Goal: Complete application form: Complete application form

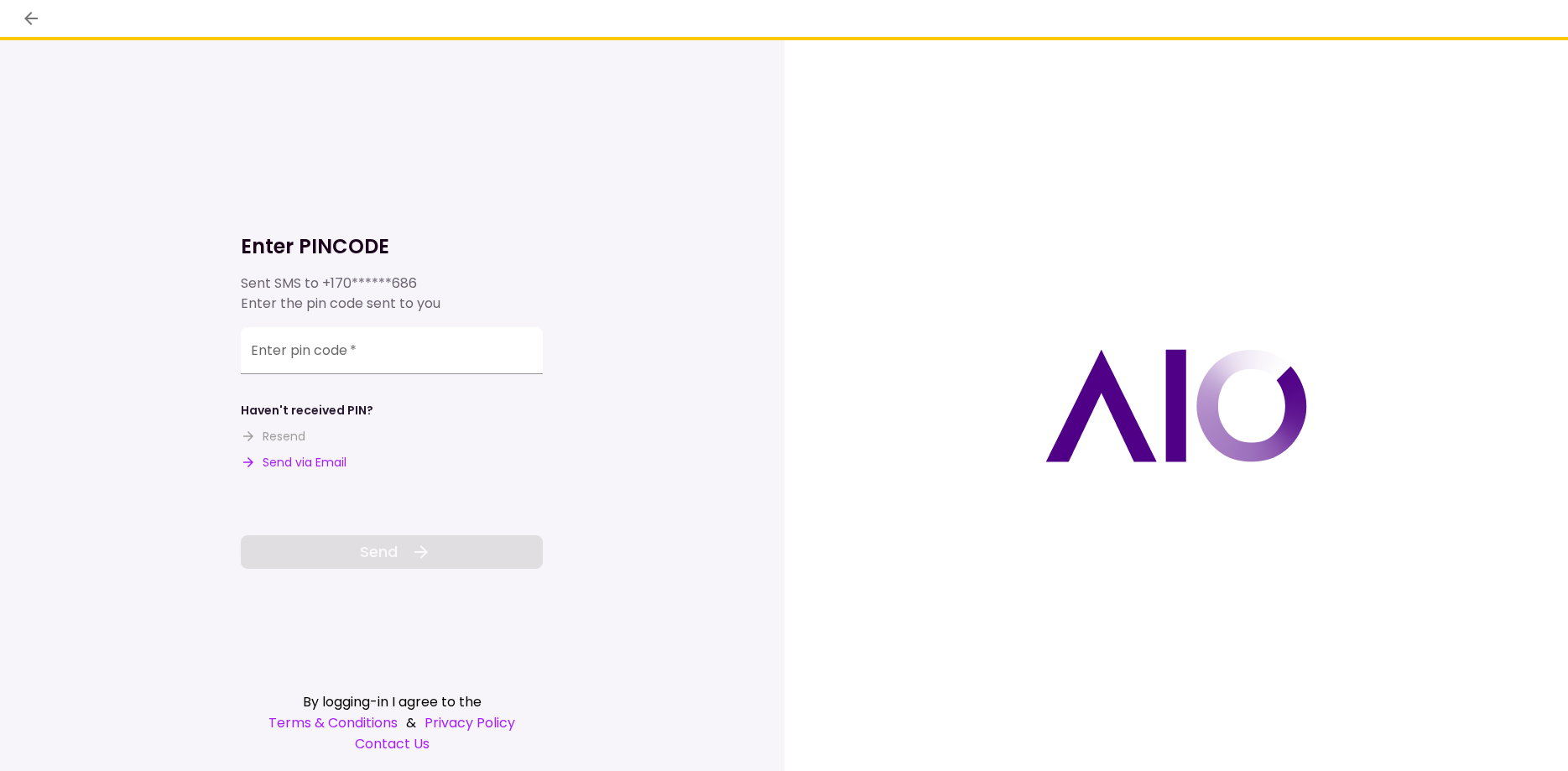
click at [313, 458] on button "Send via Email" at bounding box center [293, 463] width 106 height 18
click at [424, 149] on div "Enter PINCODE Sent email to n*******7@g*******m Enter the pin code sent to you …" at bounding box center [392, 405] width 302 height 730
click at [397, 464] on div "Haven't received PIN? Resend Send via Email" at bounding box center [392, 437] width 302 height 69
click at [297, 462] on button "Send via Email" at bounding box center [293, 463] width 106 height 18
click at [467, 363] on input "Enter pin code   *" at bounding box center [392, 354] width 302 height 47
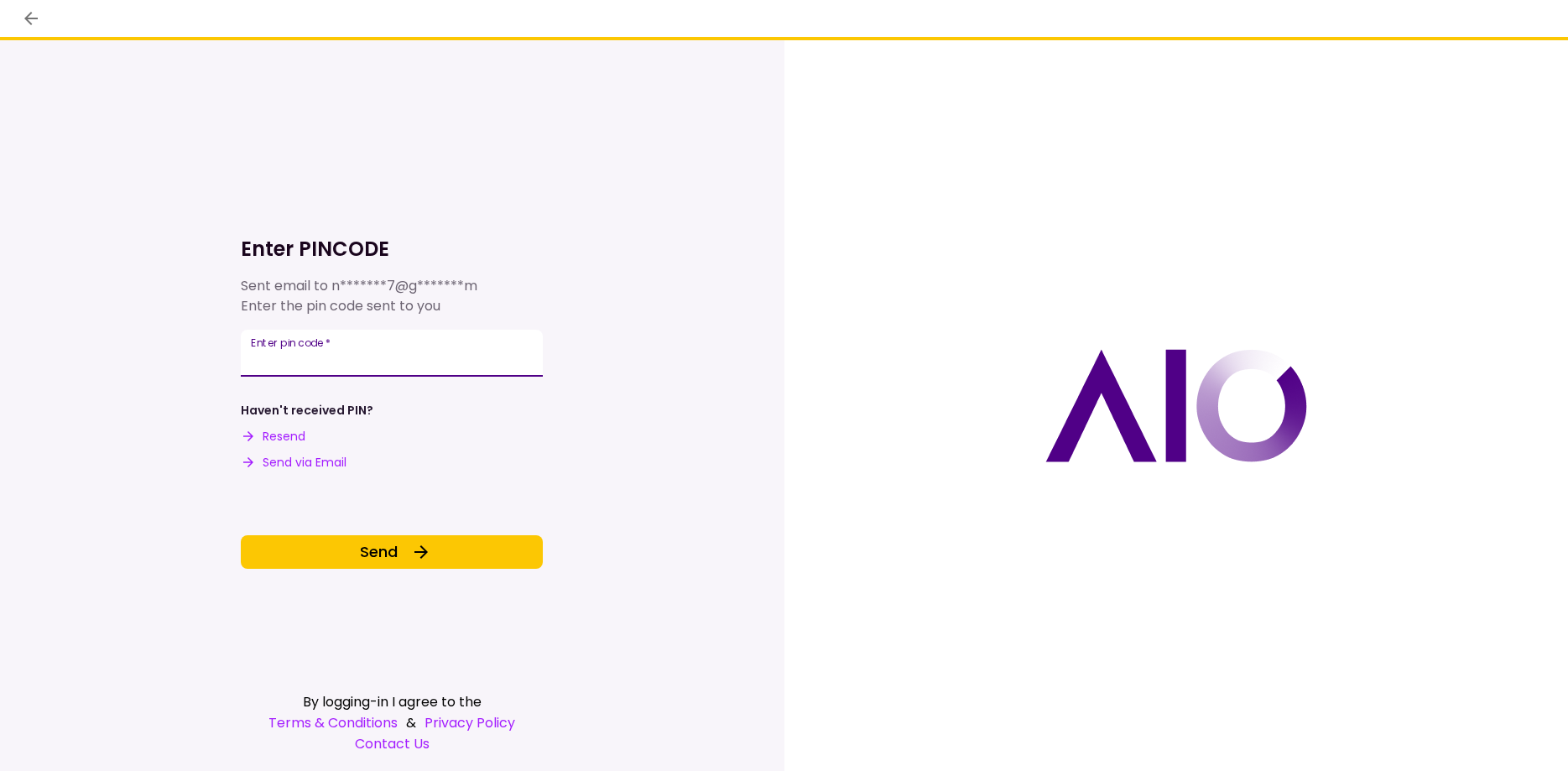
type input "******"
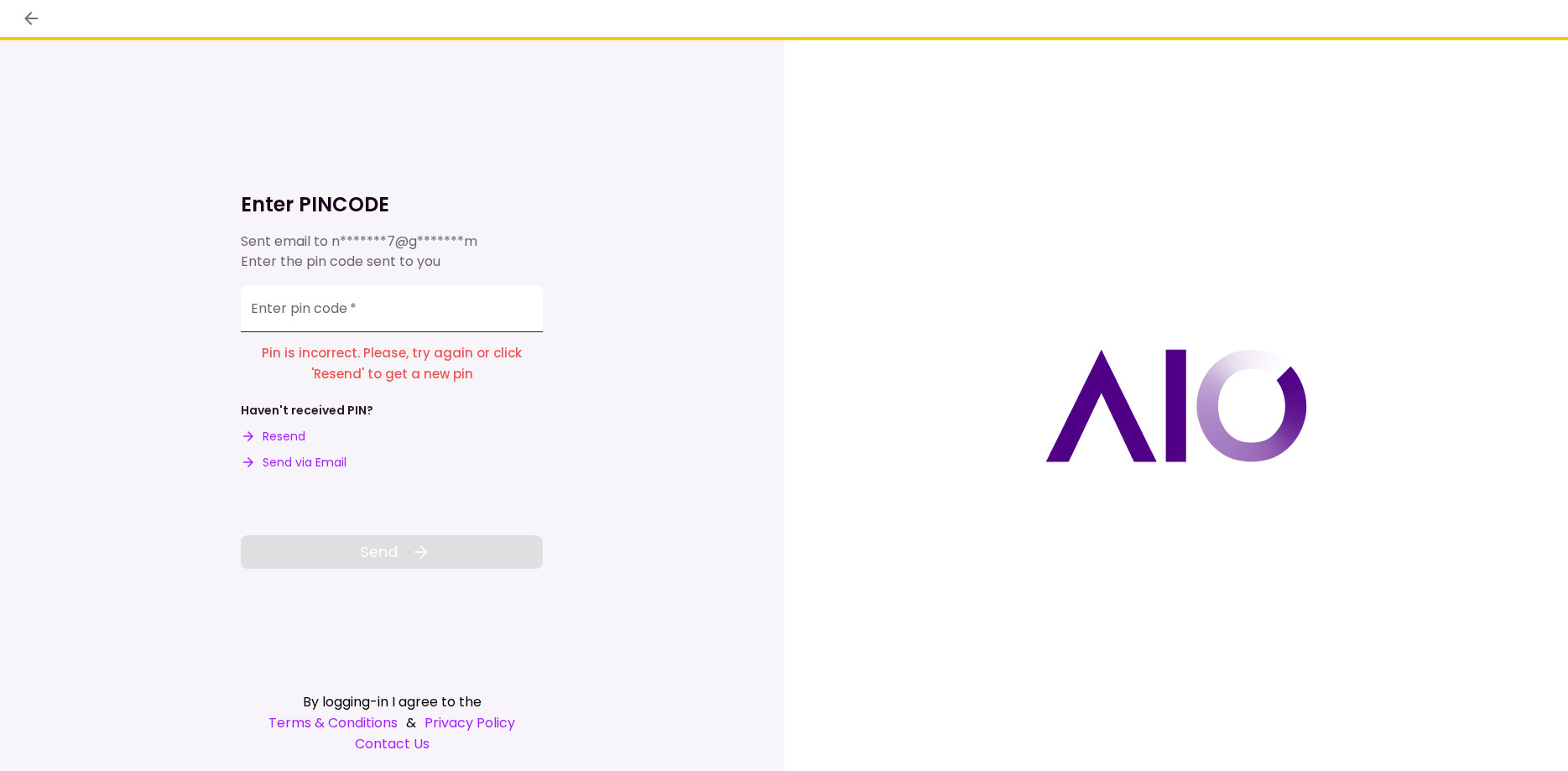
click at [349, 311] on input "Enter pin code   *" at bounding box center [392, 309] width 302 height 47
type input "******"
click at [372, 551] on span "Send" at bounding box center [378, 551] width 38 height 23
click at [294, 462] on button "Send via Email" at bounding box center [293, 463] width 106 height 18
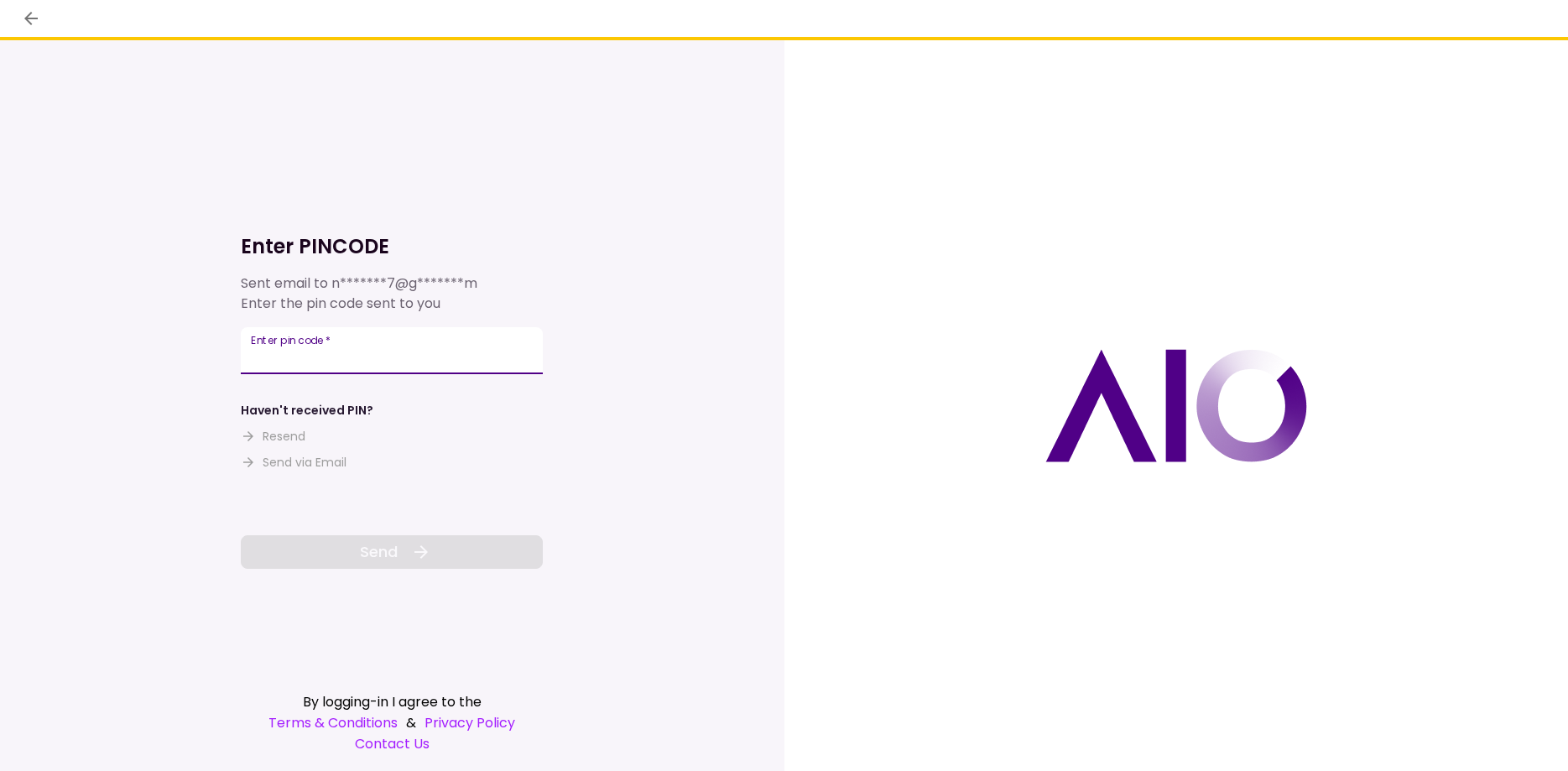
click at [442, 349] on input "Enter pin code   *" at bounding box center [392, 351] width 302 height 47
type input "******"
click at [770, 345] on div "Enter PINCODE Sent email to n*******7@g*******m Enter the pin code sent to you …" at bounding box center [392, 405] width 784 height 730
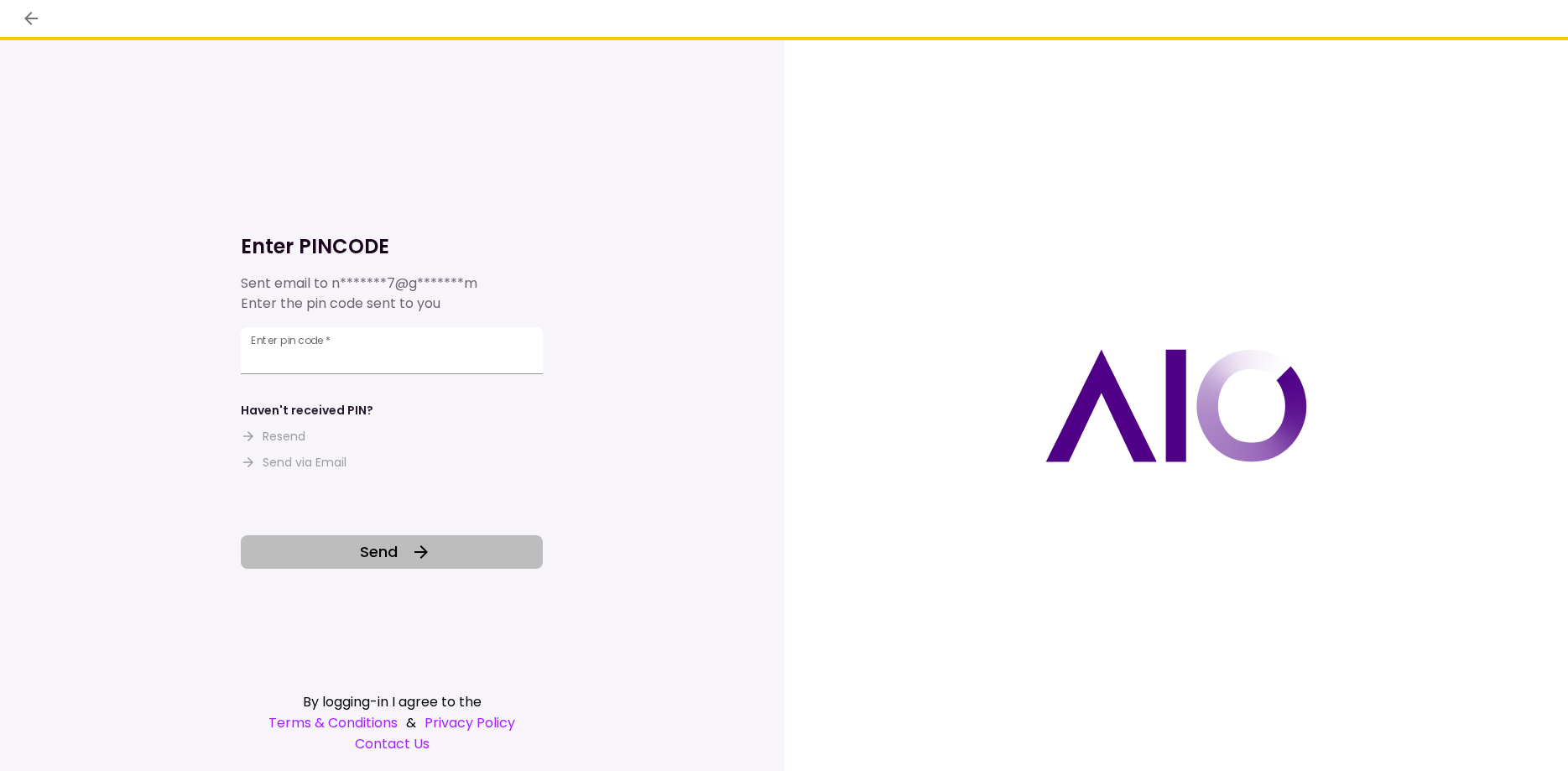
click at [389, 560] on span "Send" at bounding box center [378, 551] width 38 height 23
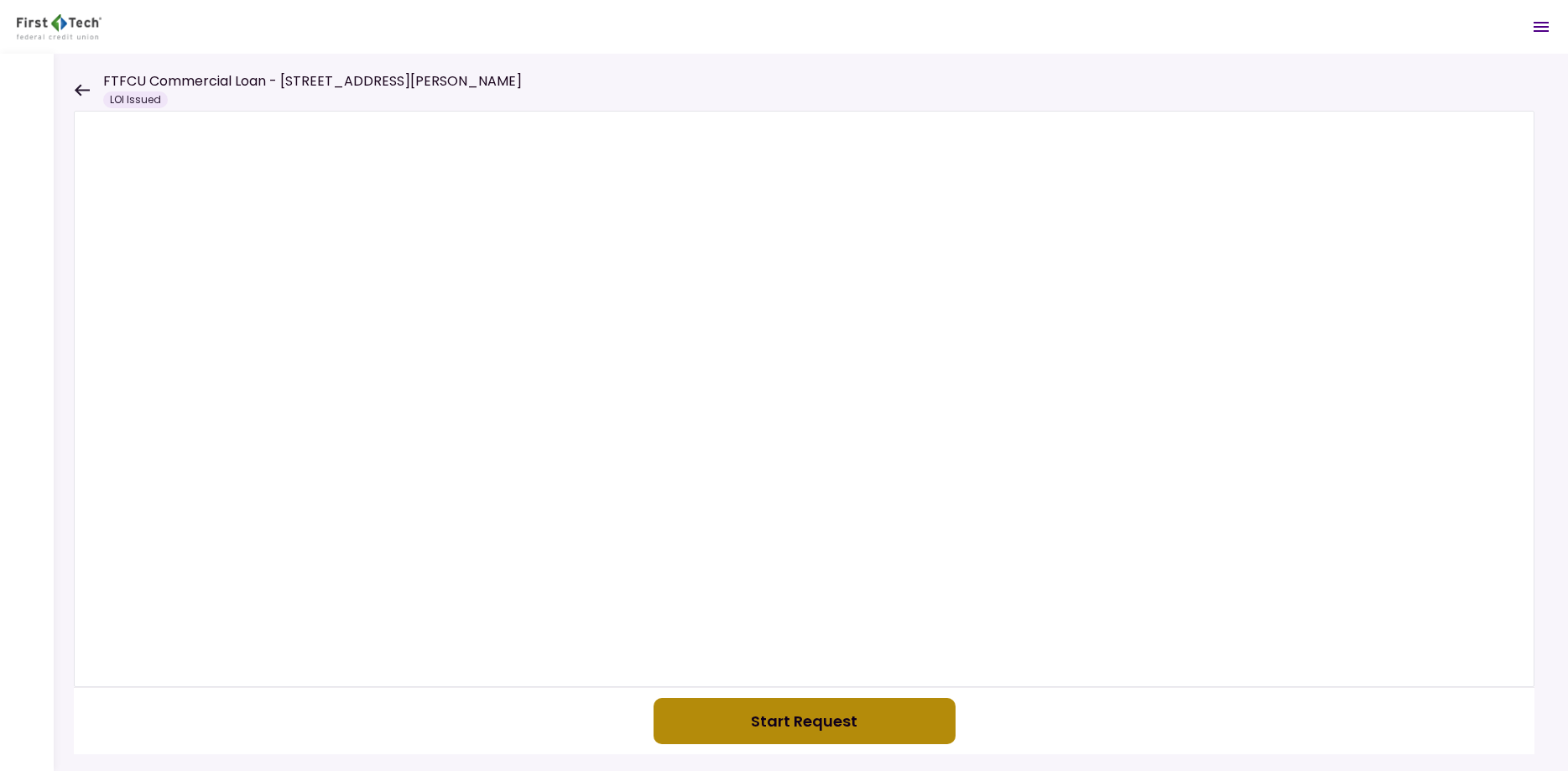
click at [791, 727] on button "Start Request" at bounding box center [805, 721] width 302 height 46
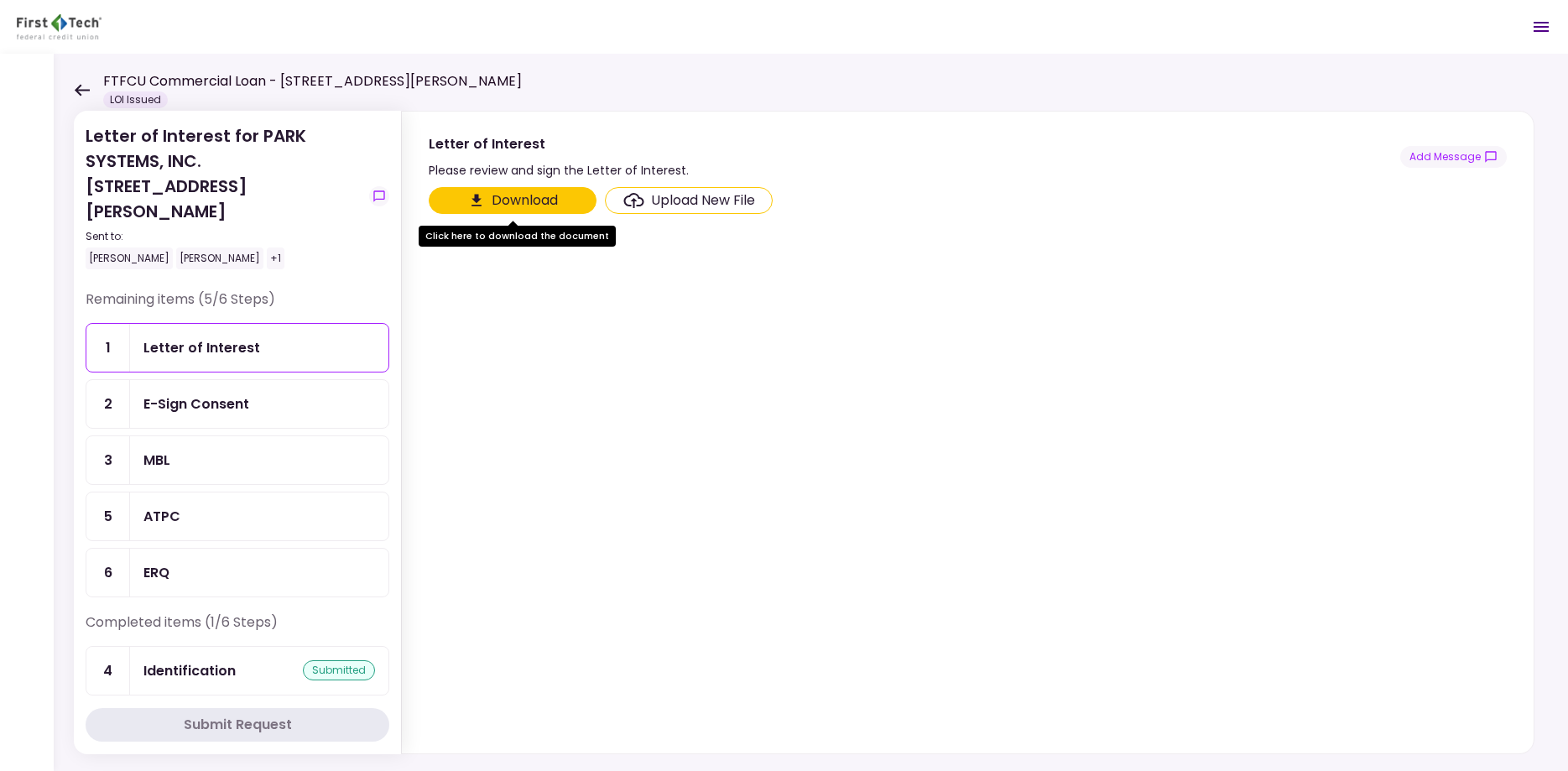
click at [675, 434] on section "Download Upload New File" at bounding box center [968, 467] width 1078 height 560
click at [269, 394] on div "E-Sign Consent" at bounding box center [259, 404] width 231 height 21
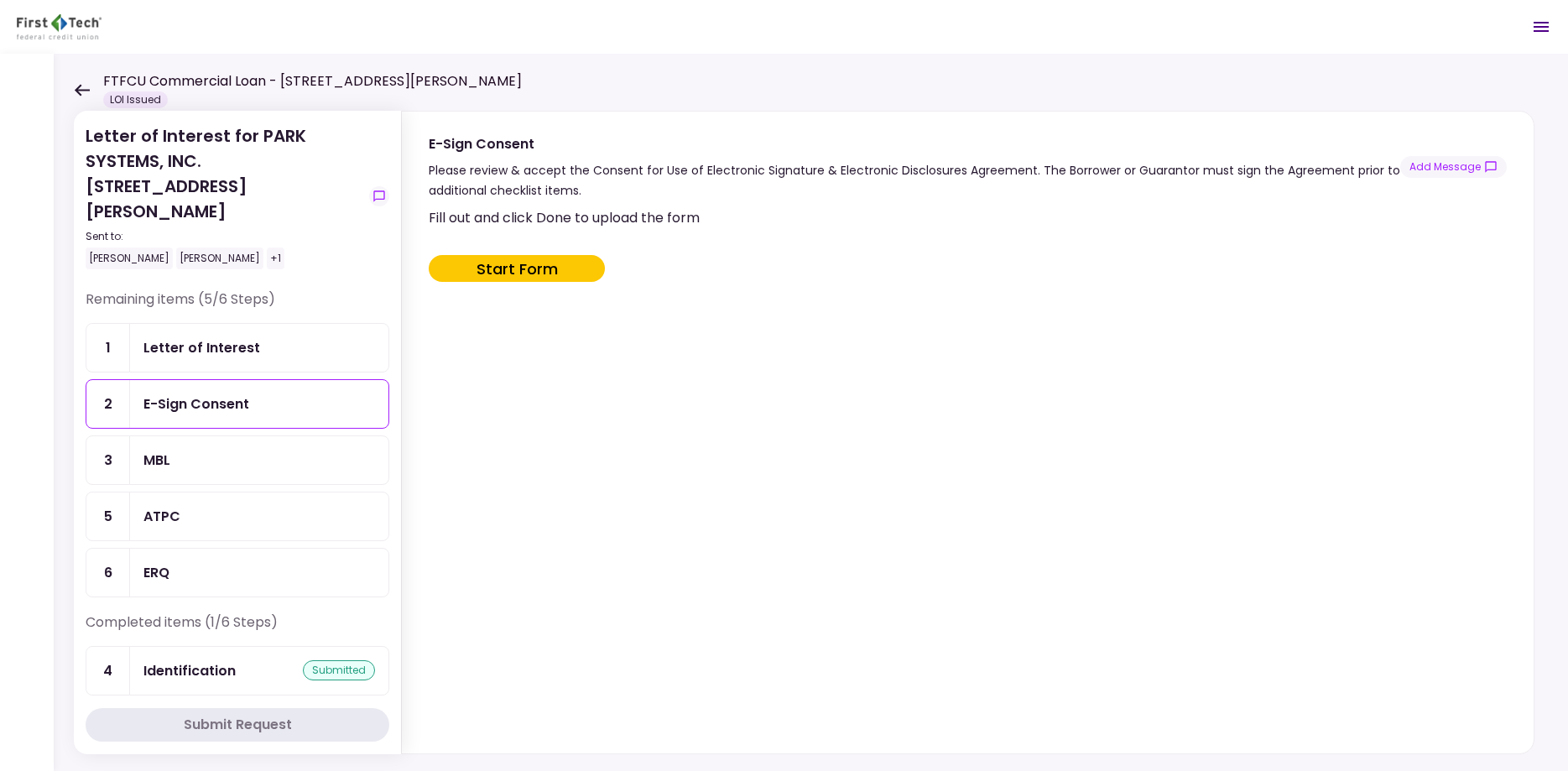
click at [270, 337] on div "Letter of Interest" at bounding box center [259, 347] width 231 height 21
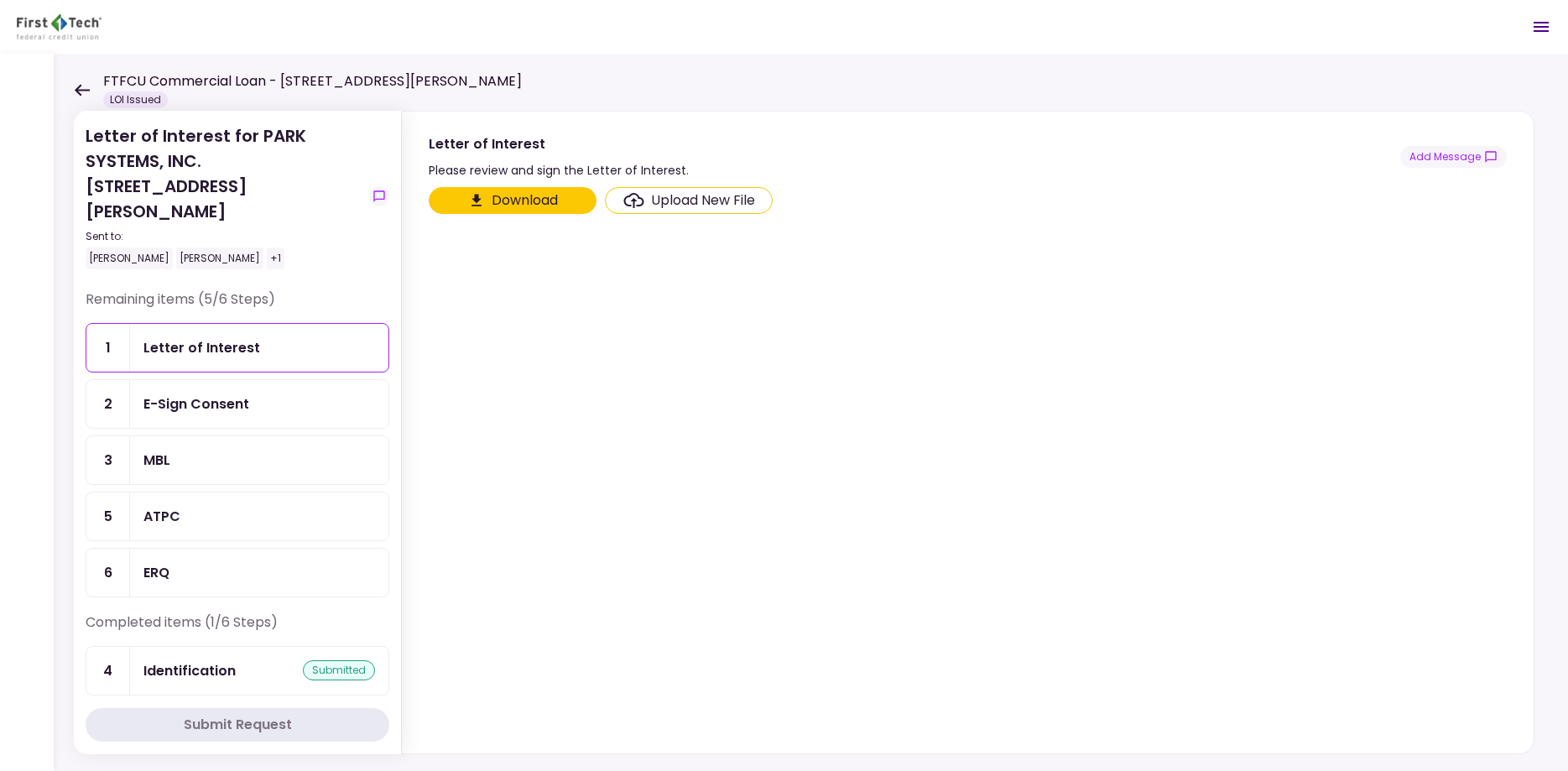
click at [894, 348] on section "Download Upload New File" at bounding box center [968, 467] width 1078 height 560
click at [216, 660] on div "Identification" at bounding box center [189, 671] width 92 height 21
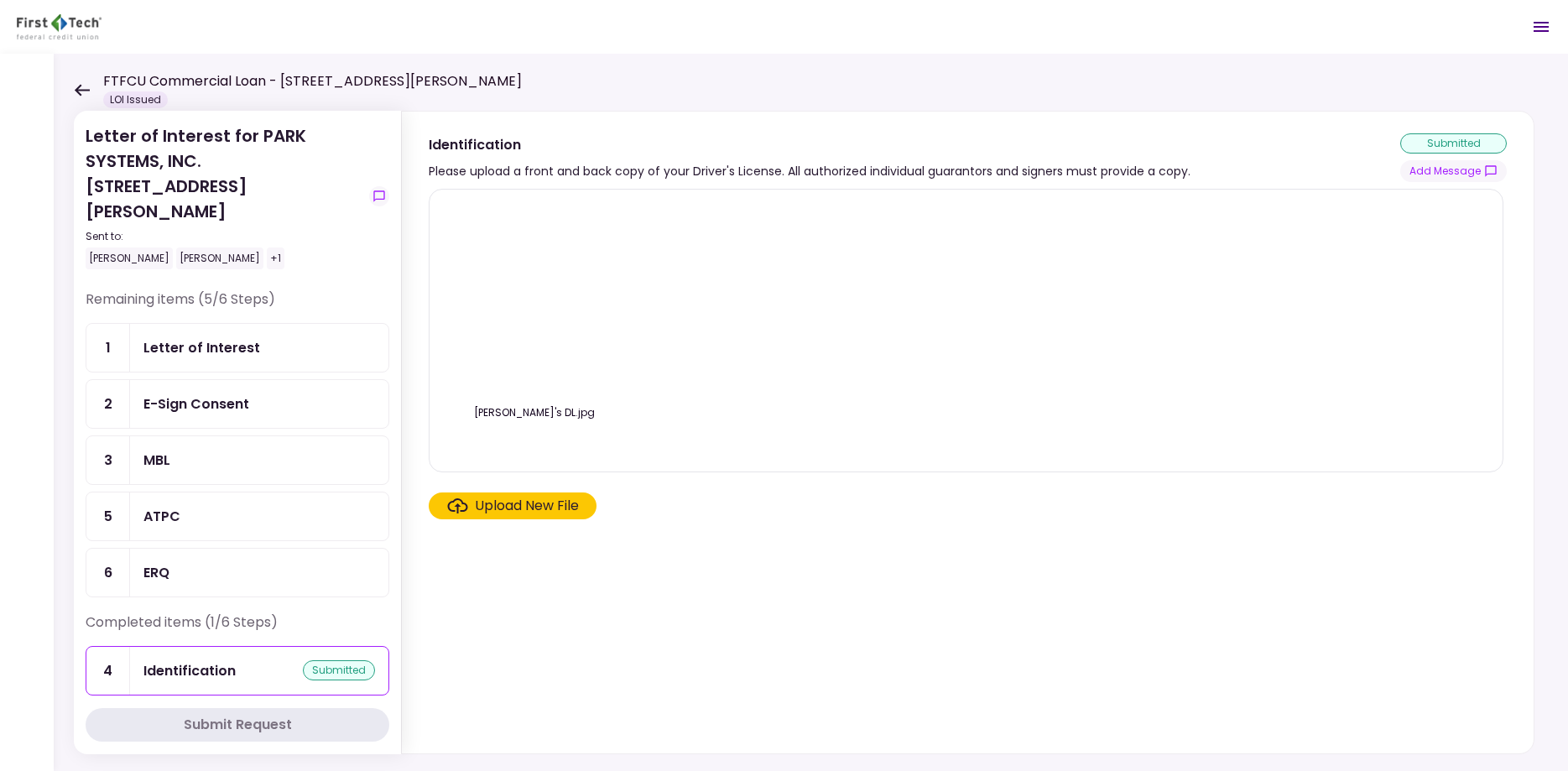
click at [859, 588] on section "[PERSON_NAME]'s DL.jpg Upload New File" at bounding box center [968, 468] width 1078 height 558
click at [789, 339] on div "[PERSON_NAME]'s DL.jpg" at bounding box center [966, 330] width 1039 height 255
click at [809, 632] on section "[PERSON_NAME]'s DL.jpg Upload New File" at bounding box center [968, 468] width 1078 height 558
click at [217, 337] on div "Letter of Interest" at bounding box center [202, 347] width 117 height 21
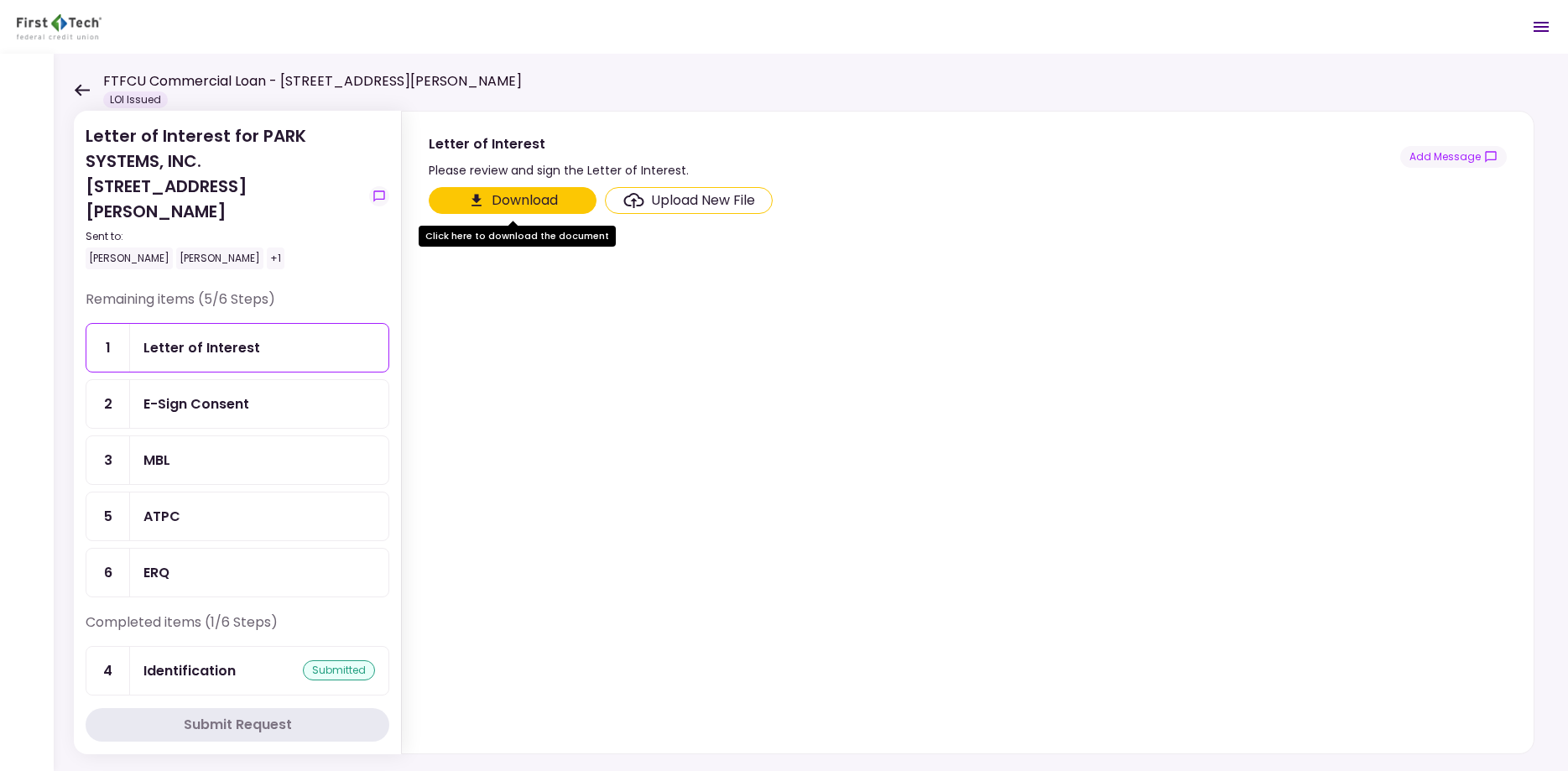
click at [279, 660] on div "Identification submitted" at bounding box center [259, 671] width 231 height 21
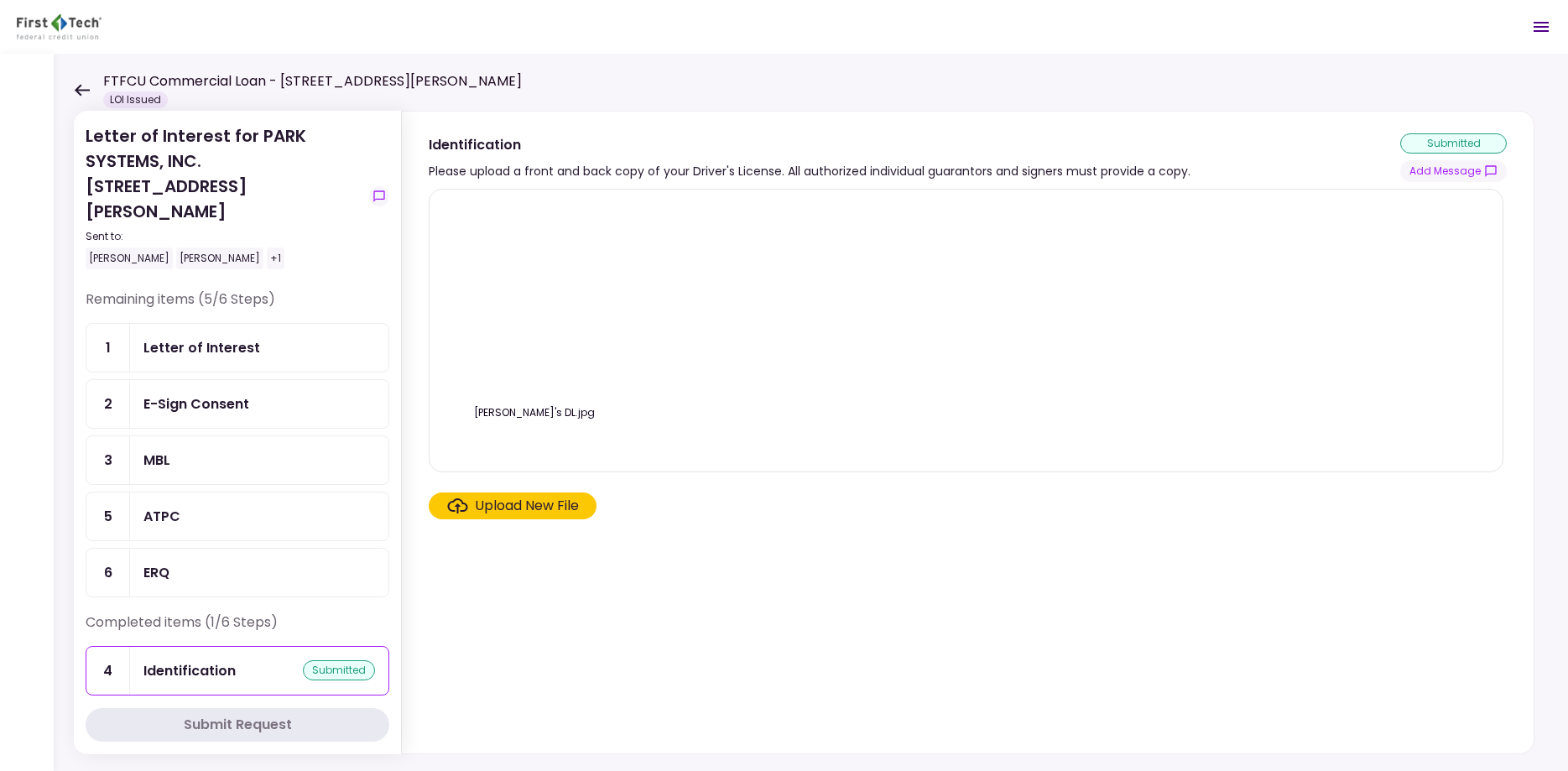
click at [716, 451] on div "[PERSON_NAME]'s DL.jpg" at bounding box center [966, 330] width 1039 height 255
click at [706, 532] on section "[PERSON_NAME]'s DL.jpg Upload New File" at bounding box center [968, 468] width 1078 height 558
click at [493, 496] on div "Upload New File" at bounding box center [526, 506] width 104 height 20
click at [0, 0] on input "Upload New File" at bounding box center [0, 0] width 0 height 0
click at [909, 573] on section "[PERSON_NAME]'s DL.jpg Upload New File" at bounding box center [968, 468] width 1078 height 558
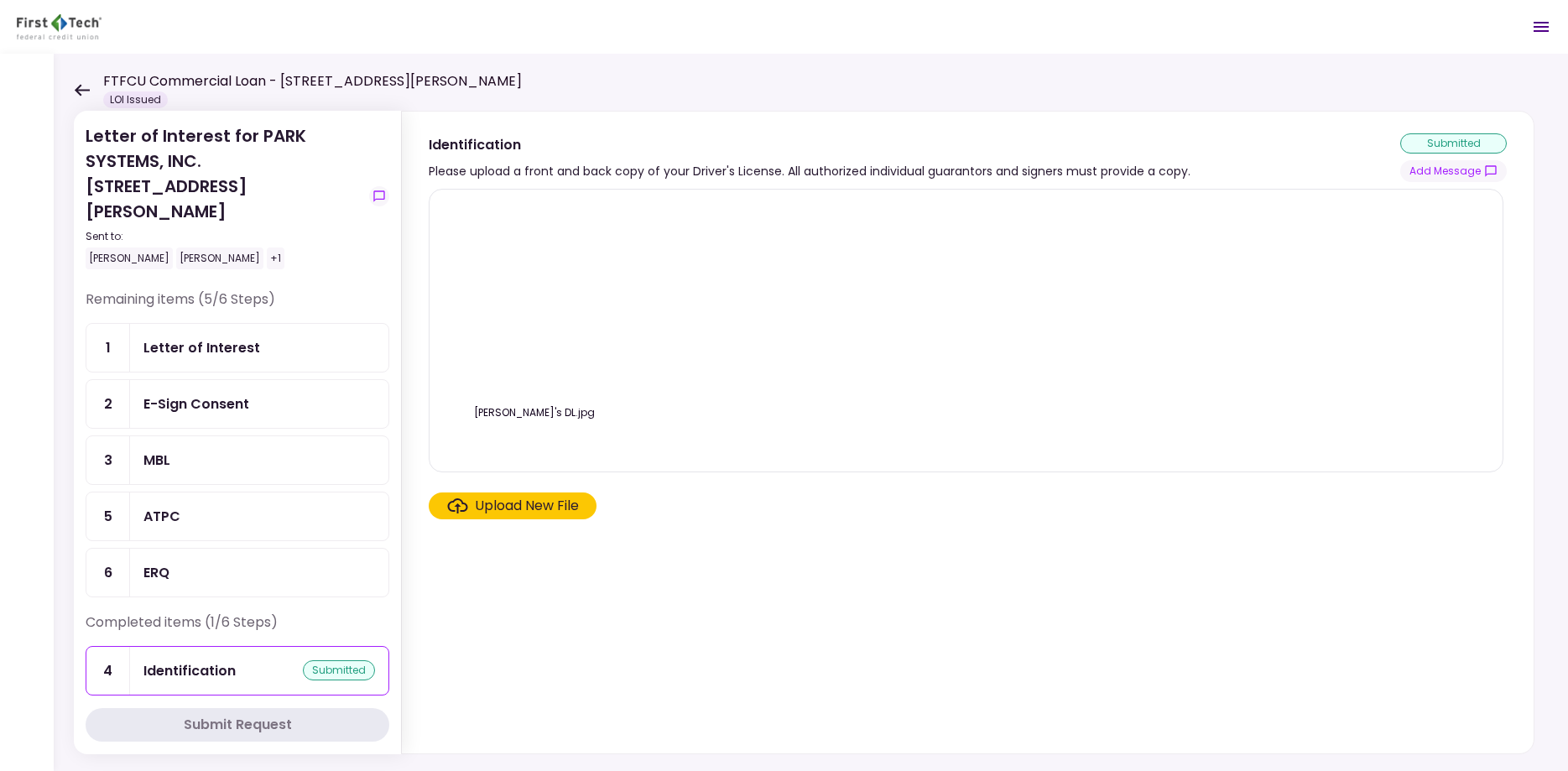
click at [733, 284] on div "[PERSON_NAME]'s DL.jpg" at bounding box center [966, 330] width 1039 height 255
click at [740, 362] on div "[PERSON_NAME]'s DL.jpg" at bounding box center [966, 330] width 1039 height 255
click at [176, 394] on div "E-Sign Consent" at bounding box center [196, 404] width 106 height 21
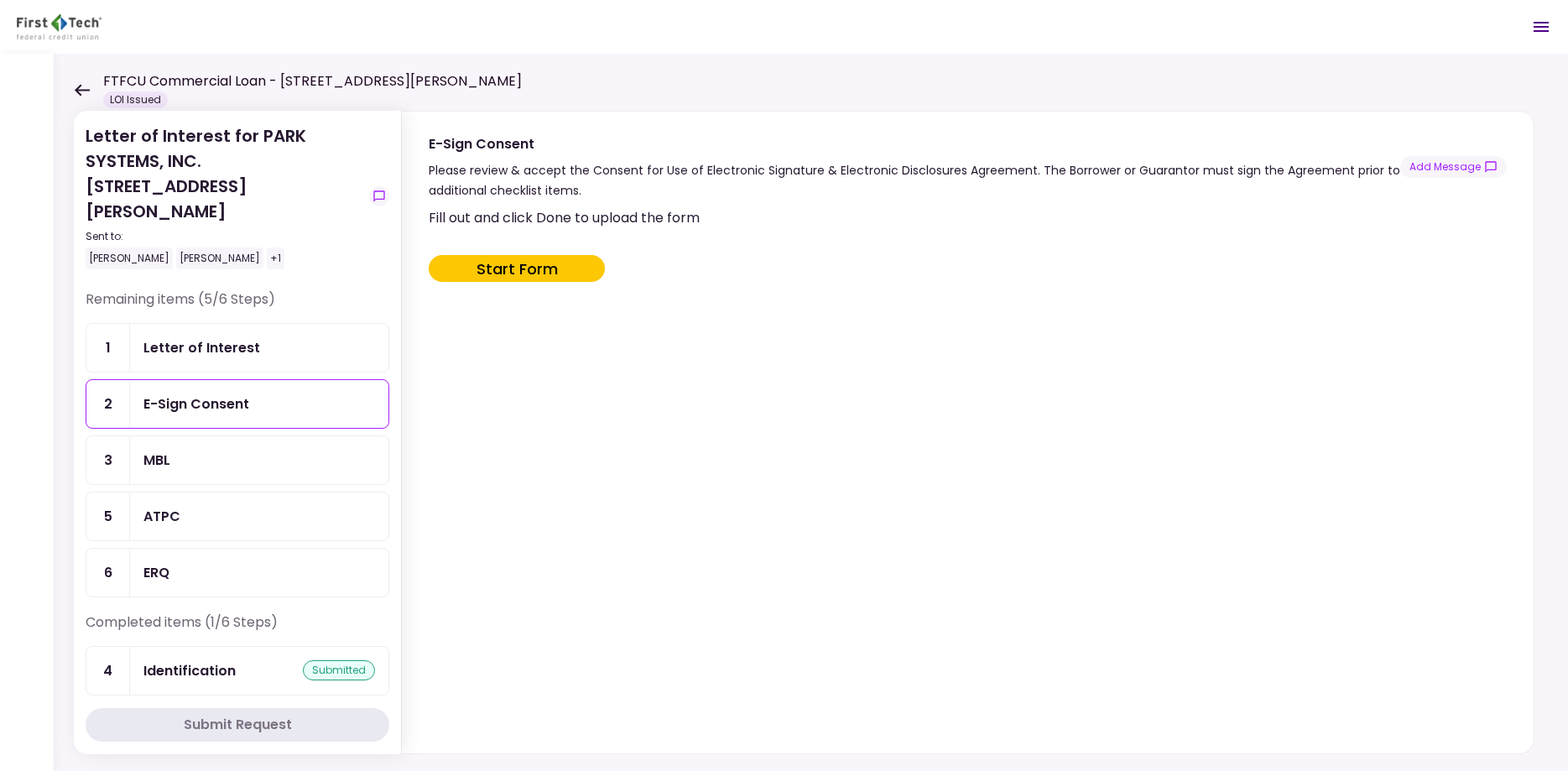
click at [198, 506] on div "ATPC" at bounding box center [259, 516] width 231 height 21
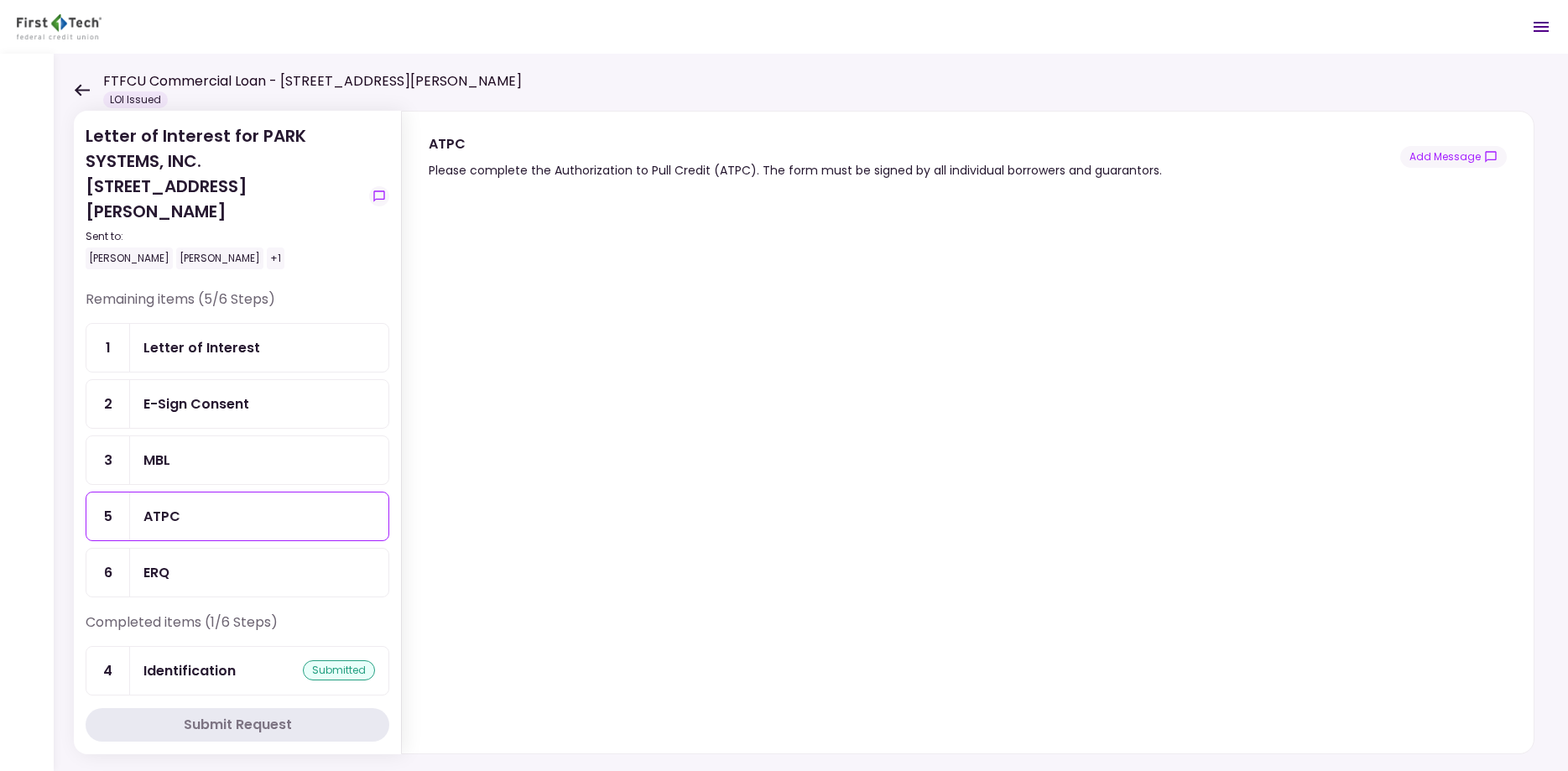
click at [291, 450] on div "MBL" at bounding box center [259, 460] width 231 height 21
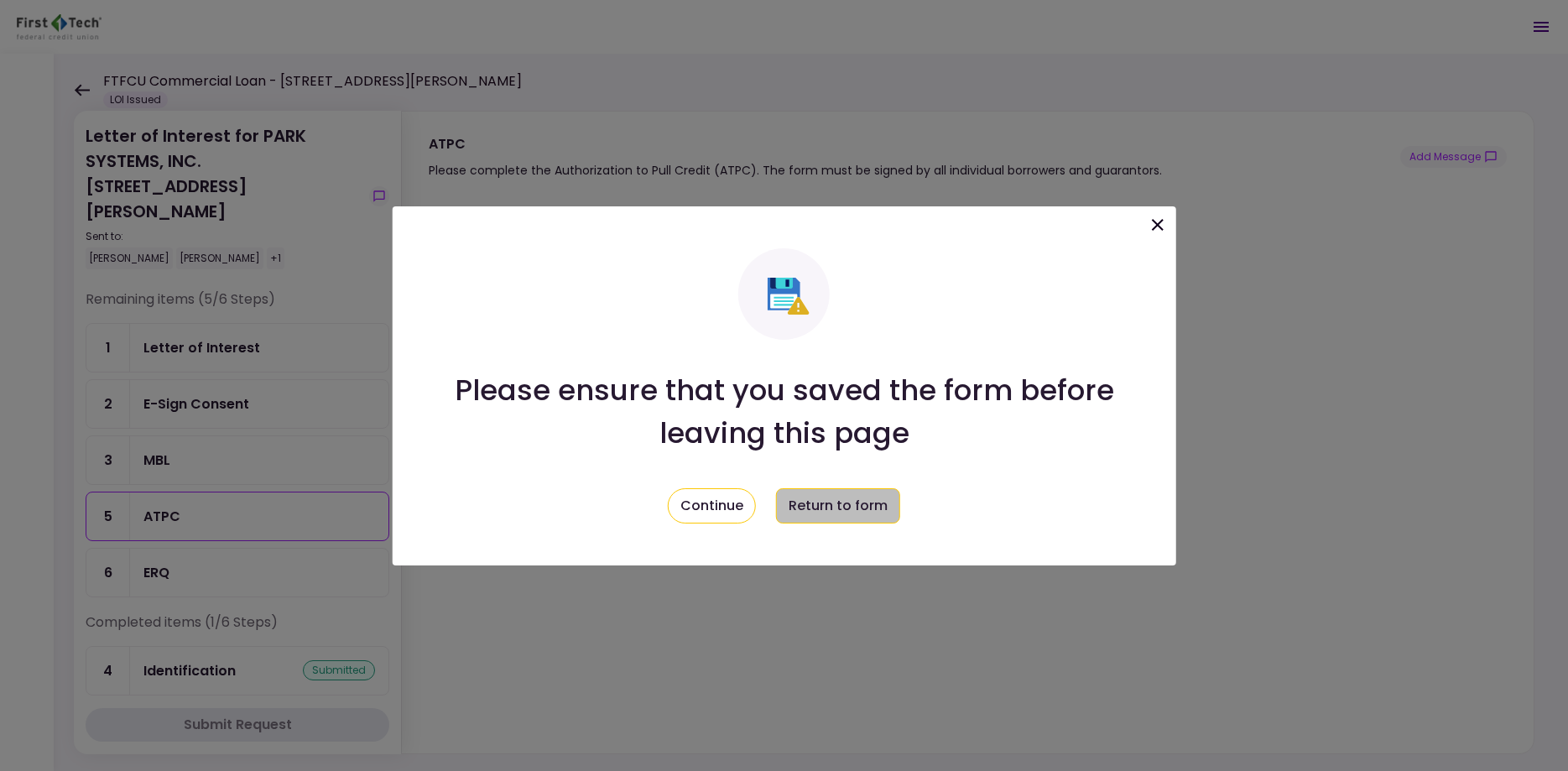
click at [818, 516] on button "Return to form" at bounding box center [838, 506] width 124 height 35
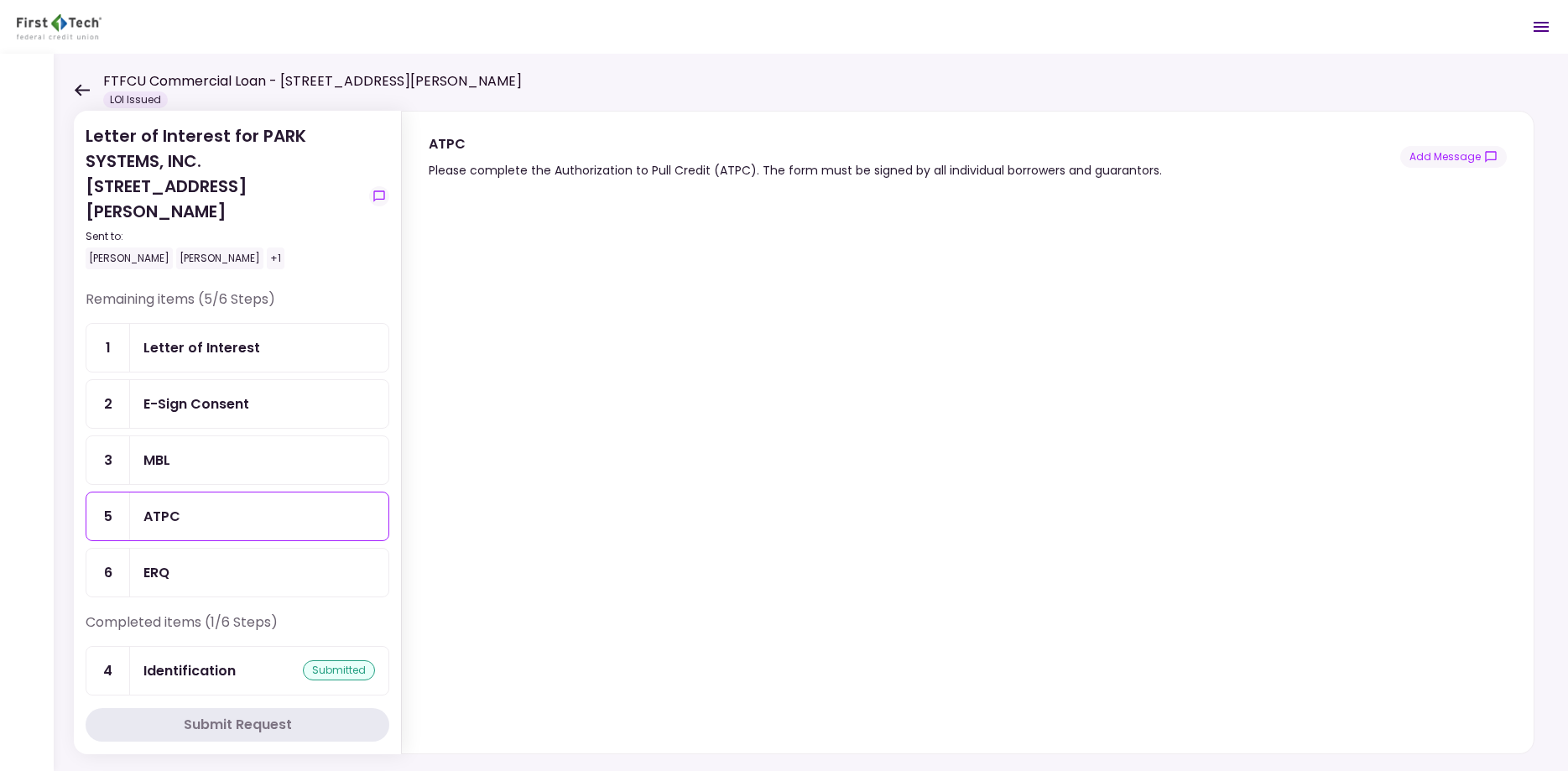
click at [153, 450] on div "MBL" at bounding box center [157, 460] width 27 height 21
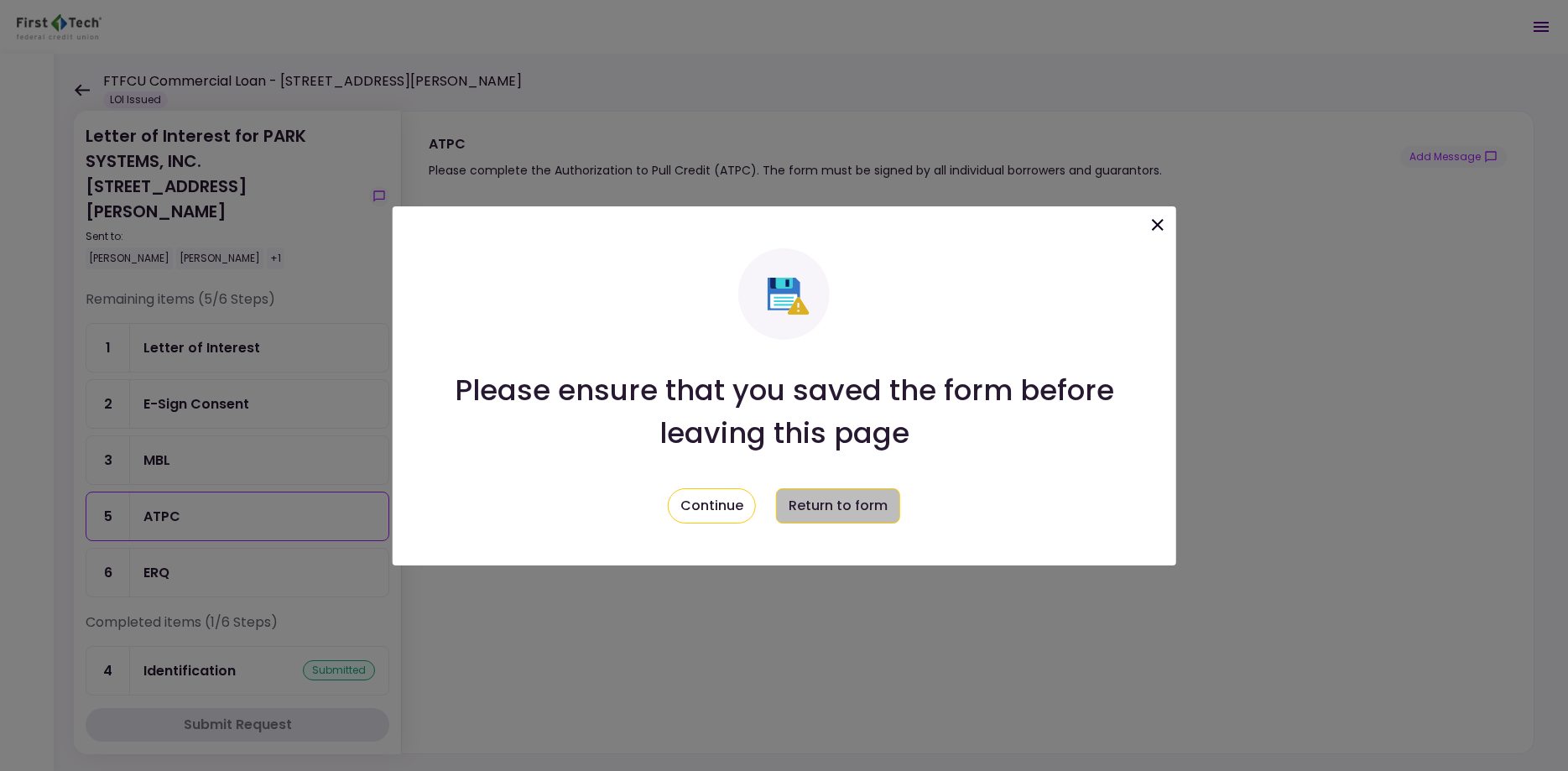
click at [855, 524] on button "Return to form" at bounding box center [838, 506] width 124 height 35
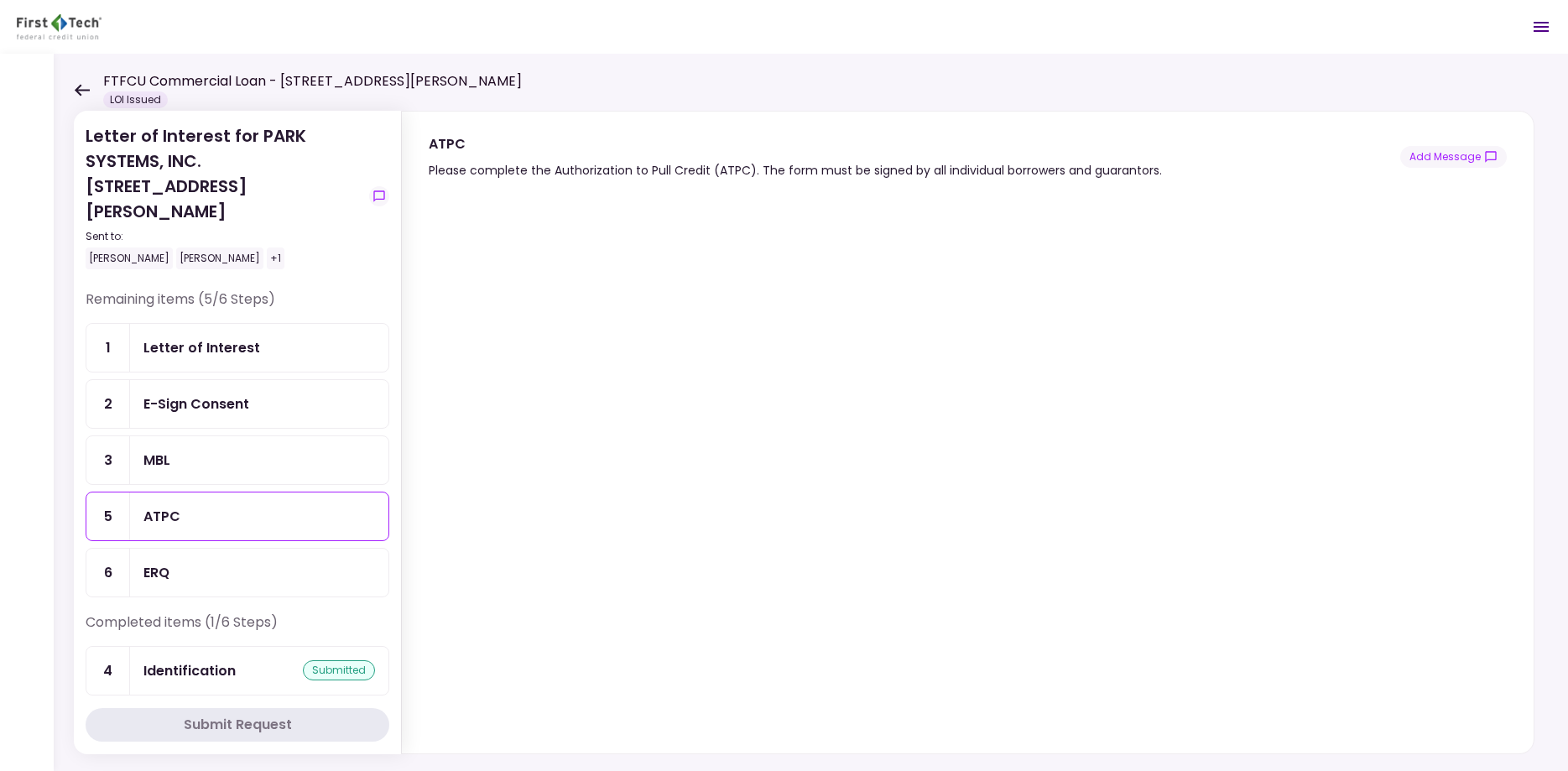
click at [240, 450] on div "MBL" at bounding box center [259, 460] width 231 height 21
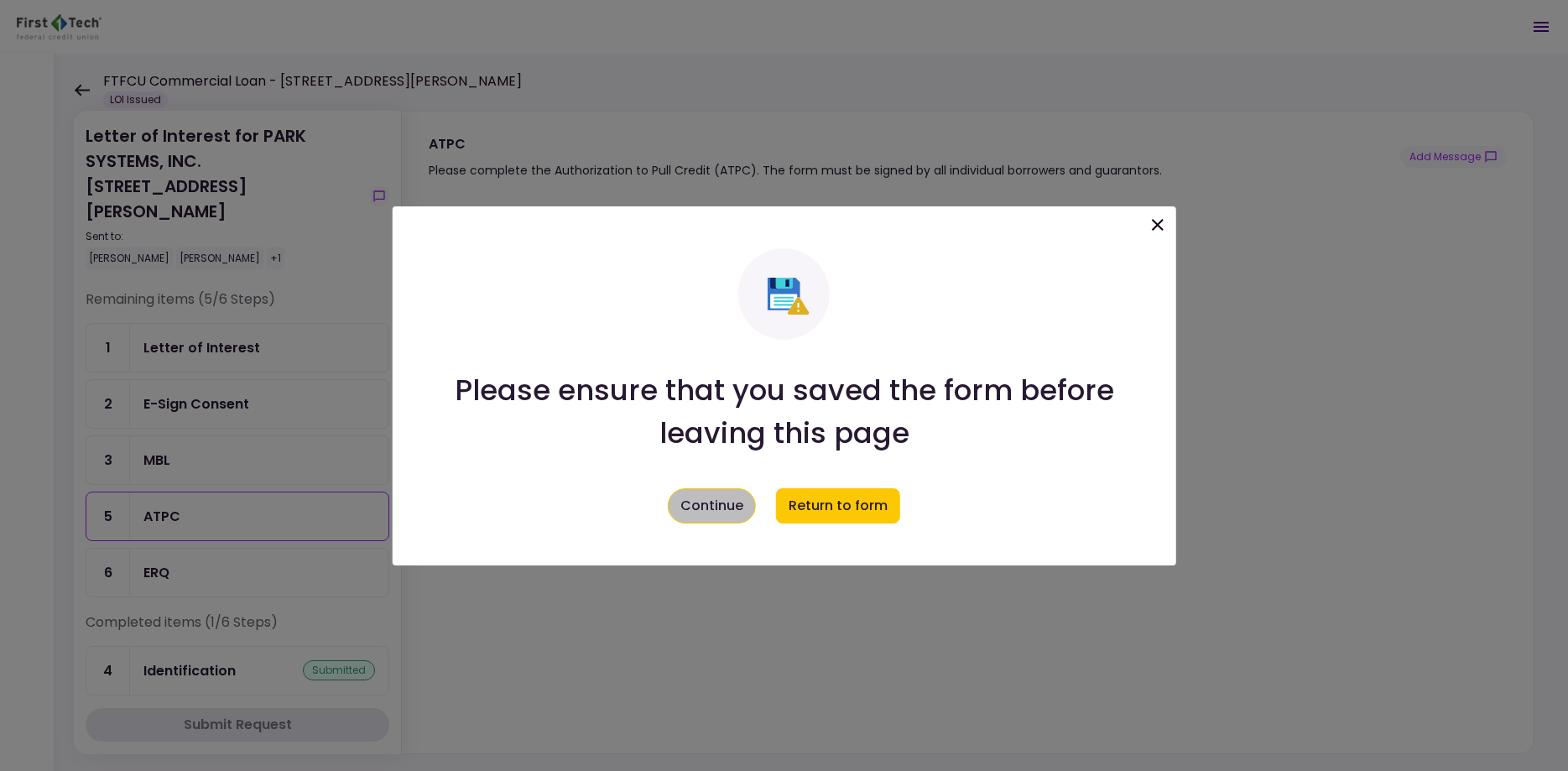
click at [724, 506] on button "Continue" at bounding box center [712, 506] width 88 height 35
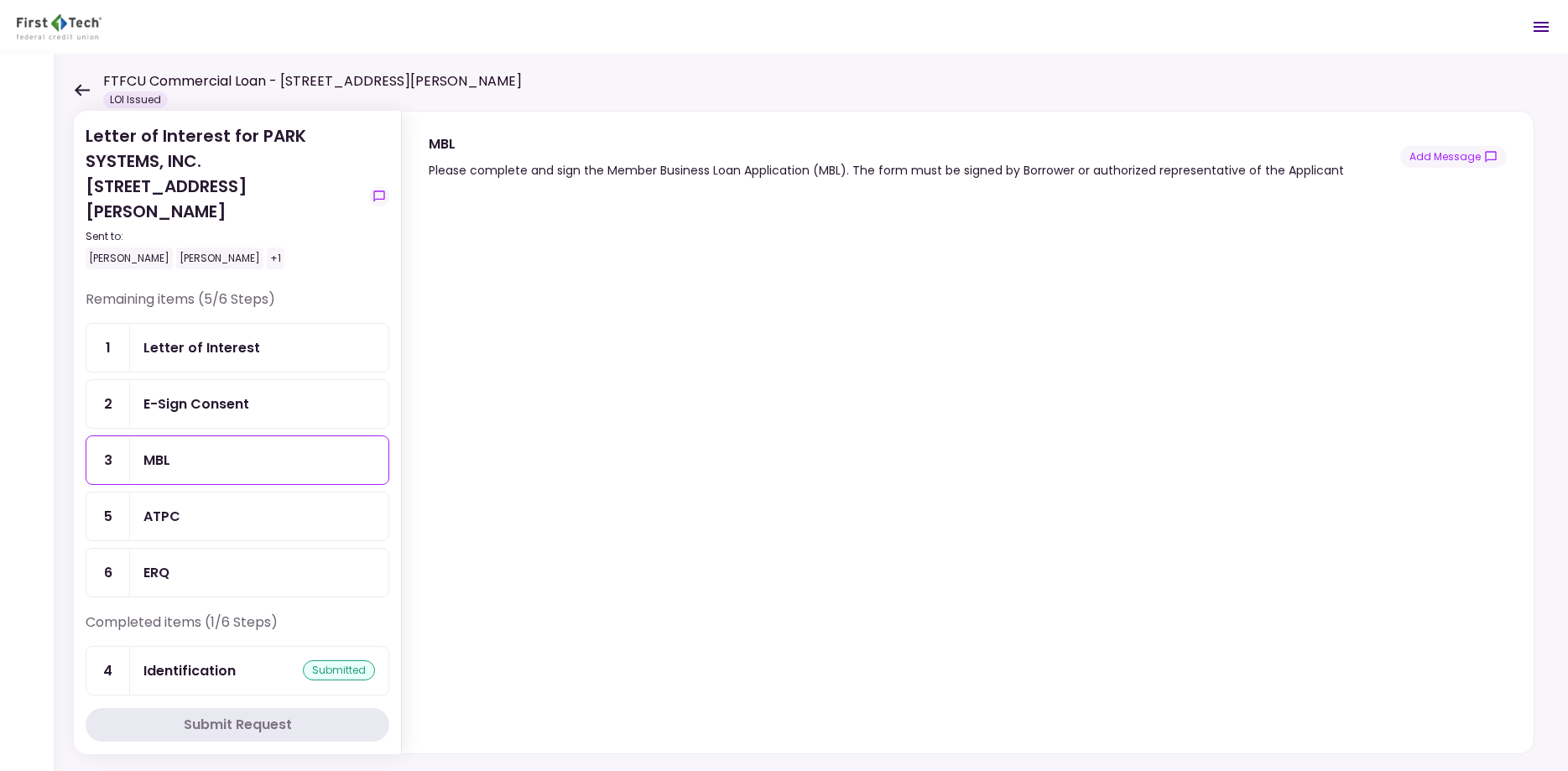
click at [184, 506] on div "ATPC" at bounding box center [259, 516] width 231 height 21
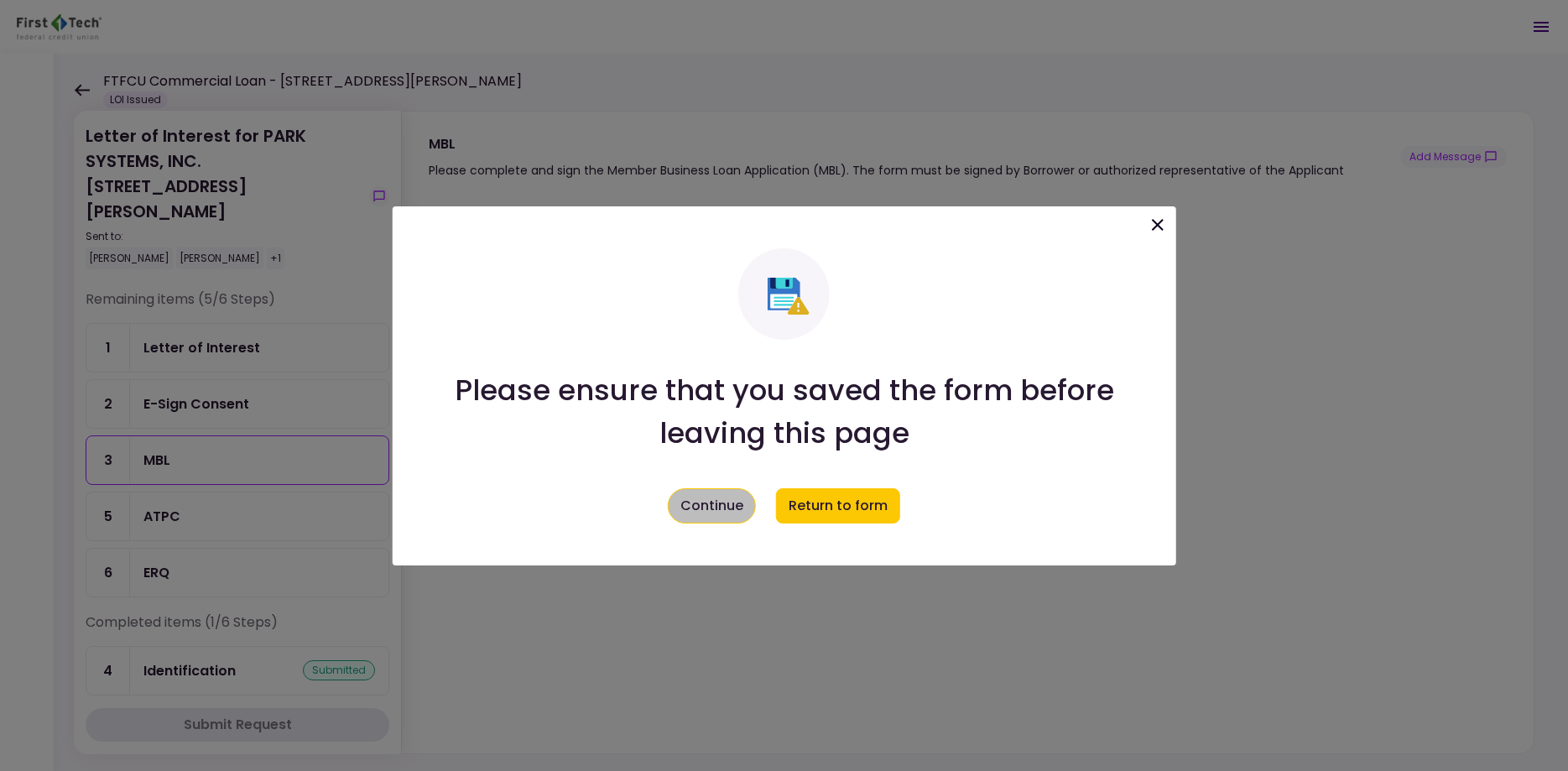
click at [697, 502] on button "Continue" at bounding box center [712, 506] width 88 height 35
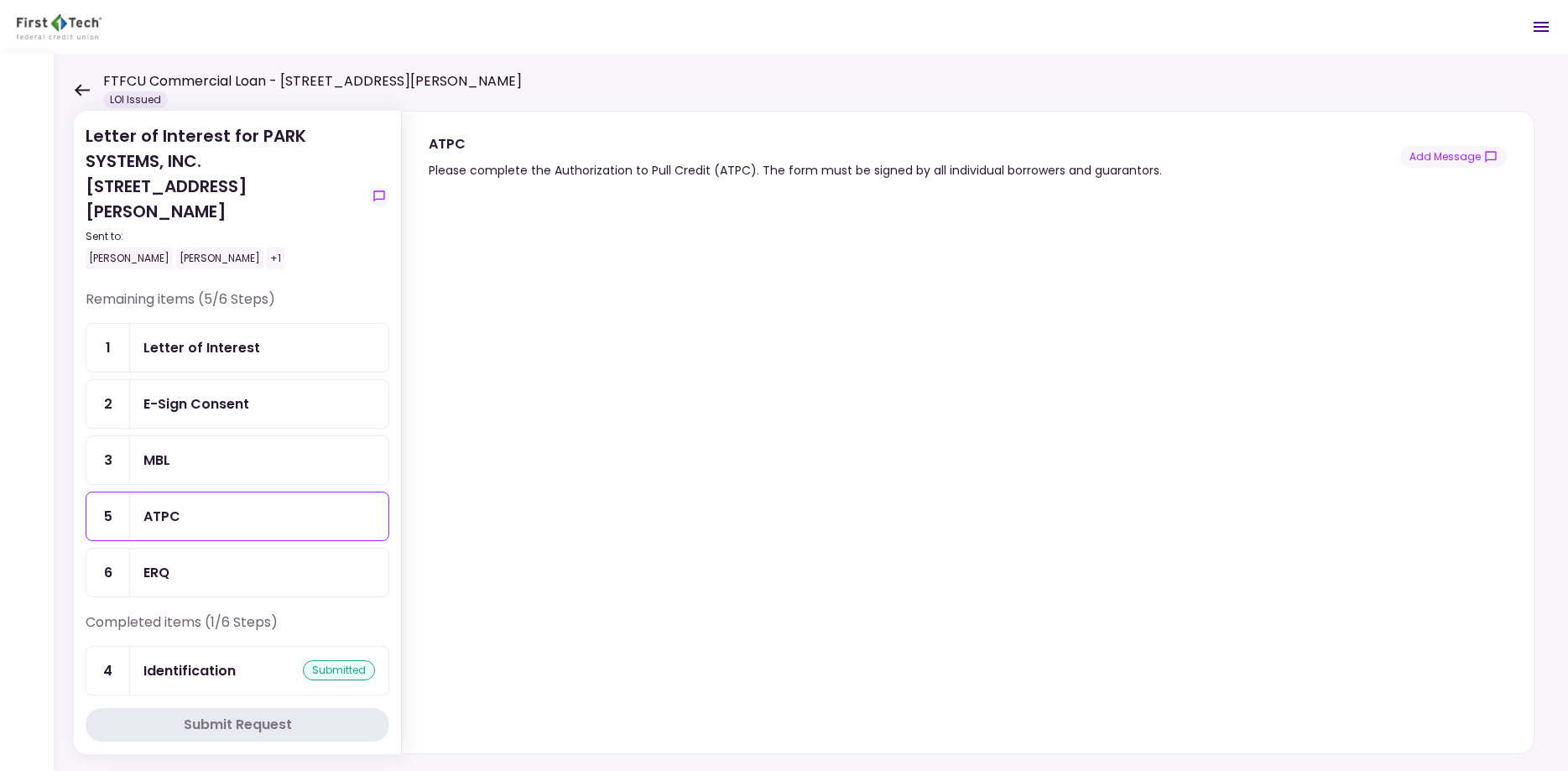
click at [208, 562] on div "ERQ" at bounding box center [259, 573] width 231 height 21
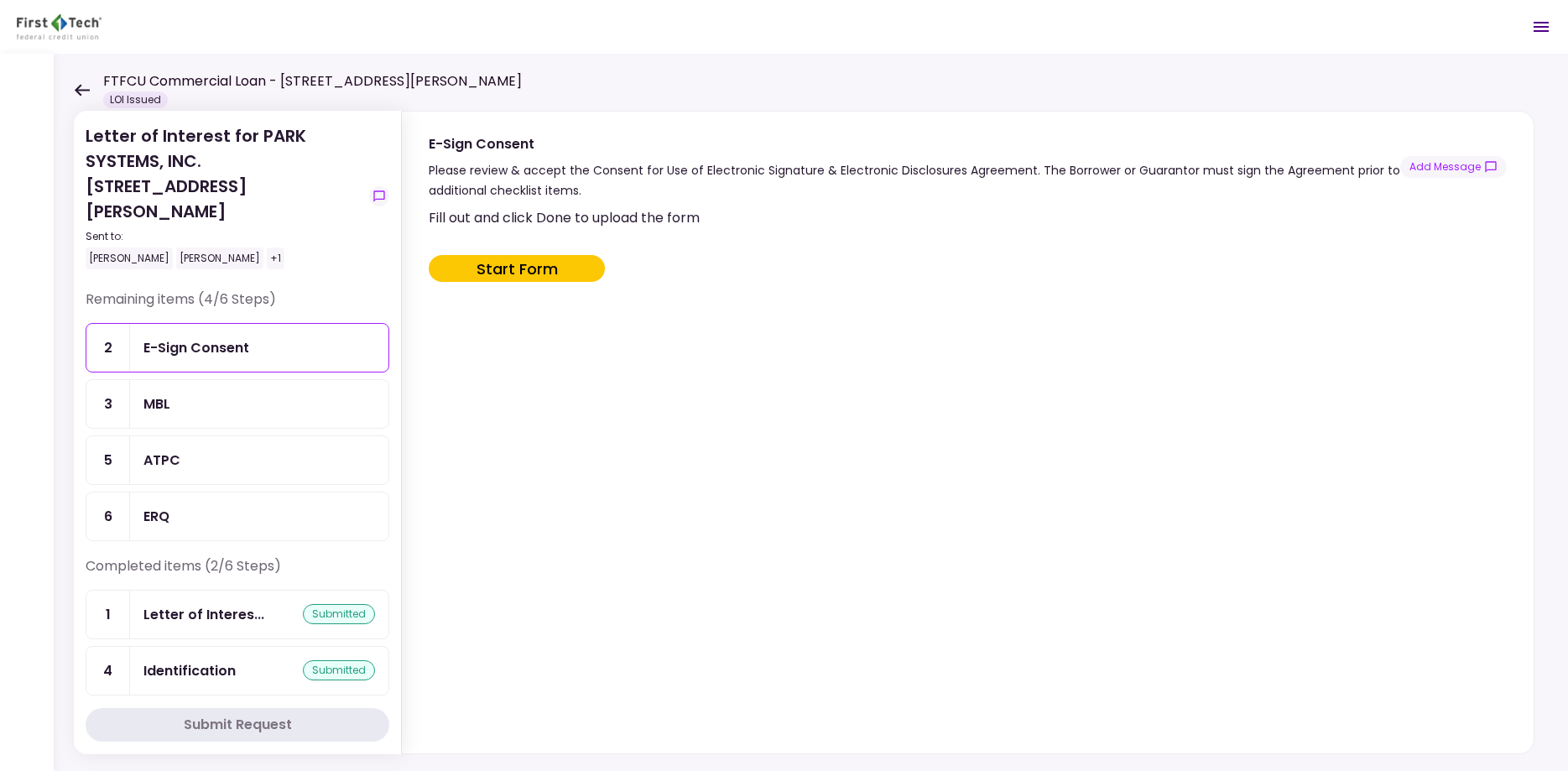
click at [233, 506] on div "ERQ" at bounding box center [259, 516] width 231 height 21
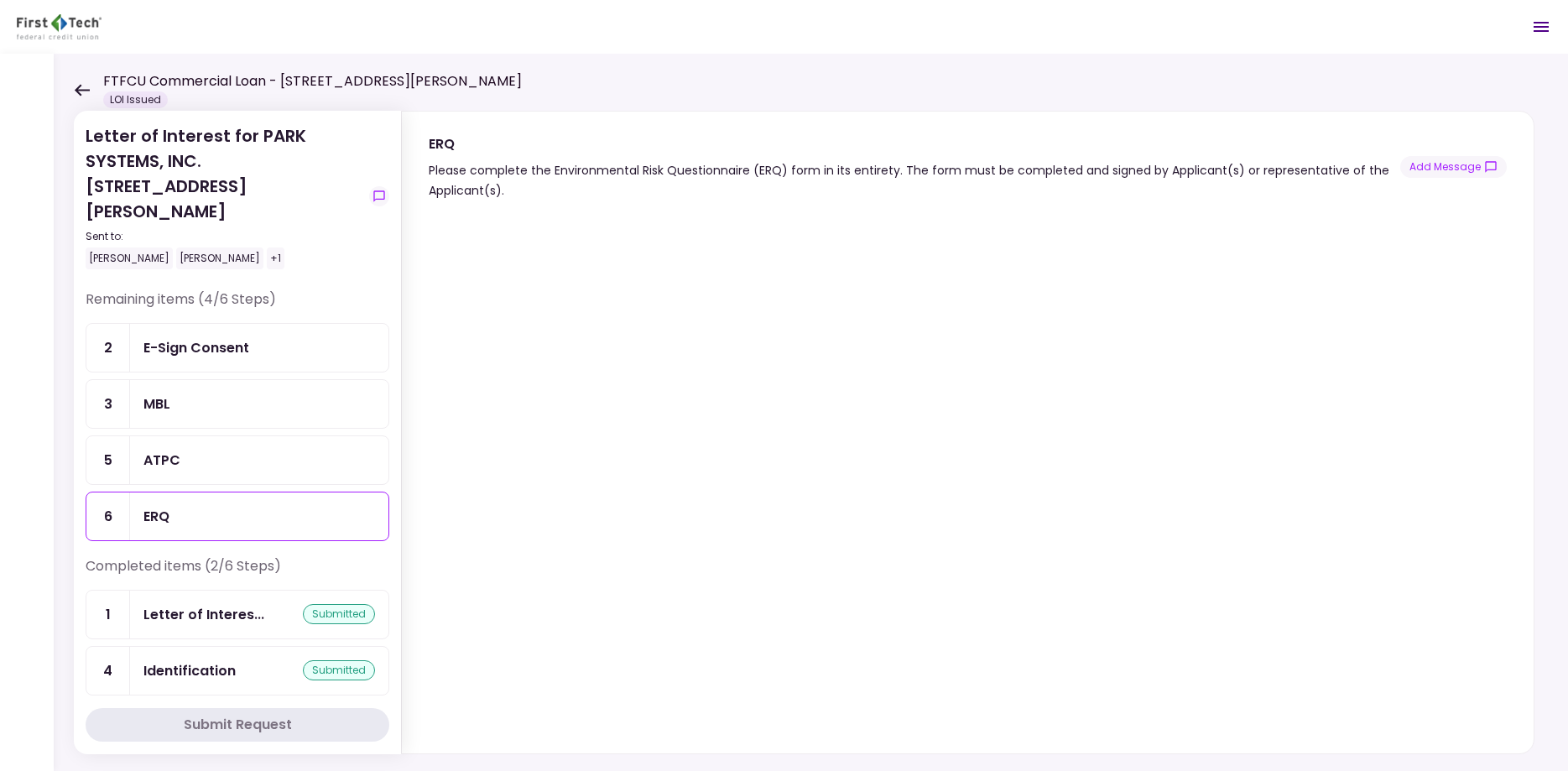
click at [1549, 389] on div "Letter of Interest for PARK SYSTEMS, INC. 600 Holly Drive Albany Sent to: Kyle …" at bounding box center [811, 413] width 1515 height 718
click at [1136, 72] on div "Letter of Interest for PARK SYSTEMS, INC. 600 Holly Drive Albany Sent to: Kyle …" at bounding box center [811, 413] width 1515 height 718
click at [760, 83] on div "Letter of Interest for PARK SYSTEMS, INC. 600 Holly Drive Albany Sent to: Kyle …" at bounding box center [811, 413] width 1515 height 718
